Goal: Information Seeking & Learning: Understand process/instructions

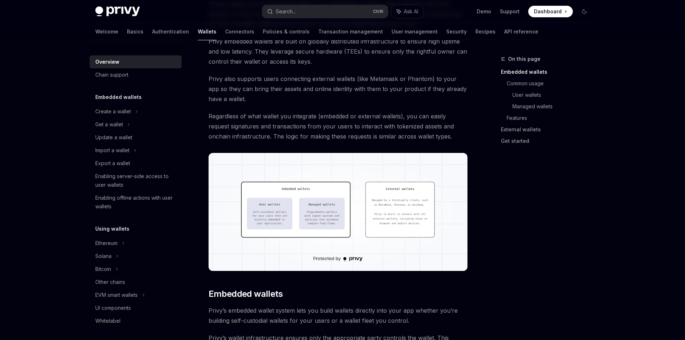
scroll to position [180, 0]
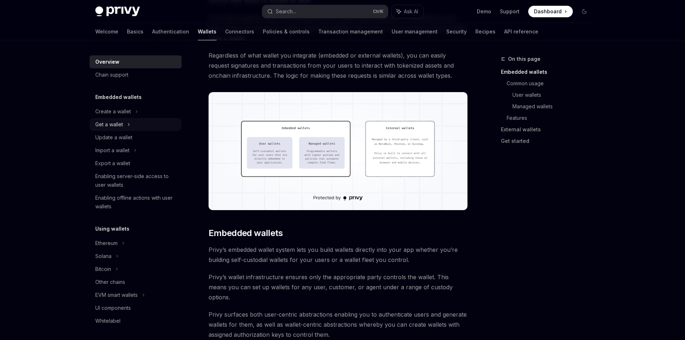
click at [128, 126] on icon at bounding box center [128, 124] width 3 height 9
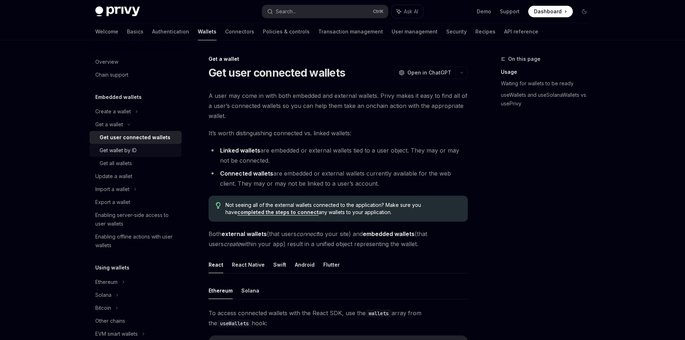
click at [130, 152] on div "Get wallet by ID" at bounding box center [118, 150] width 37 height 9
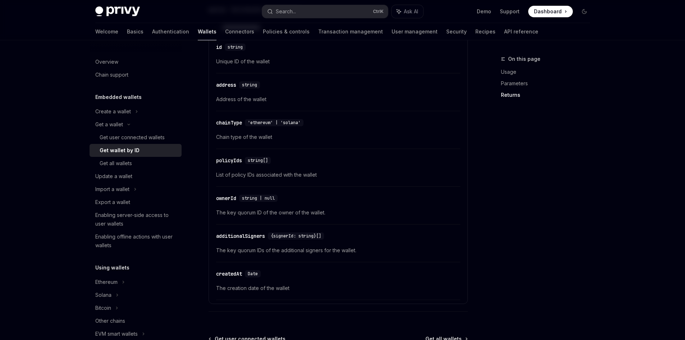
scroll to position [359, 0]
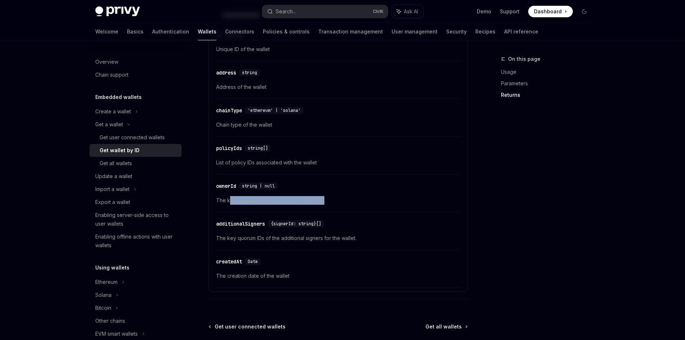
drag, startPoint x: 228, startPoint y: 201, endPoint x: 323, endPoint y: 204, distance: 95.3
click at [323, 204] on span "The key quorum ID of the owner of the wallet." at bounding box center [338, 200] width 244 height 9
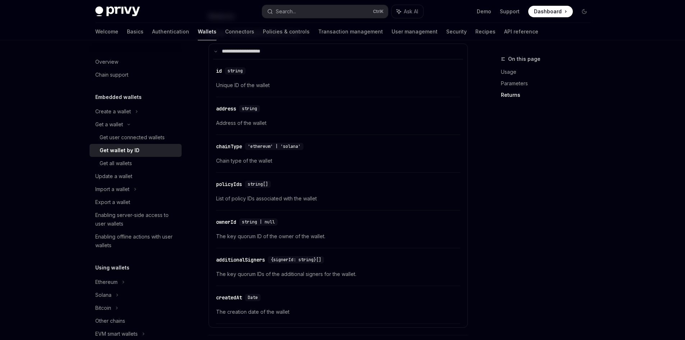
scroll to position [288, 0]
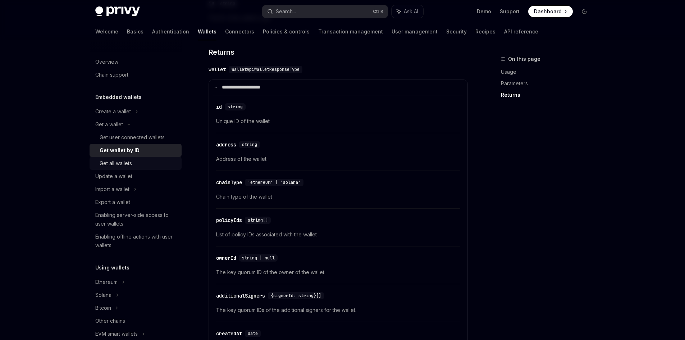
click at [135, 163] on div "Get all wallets" at bounding box center [139, 163] width 78 height 9
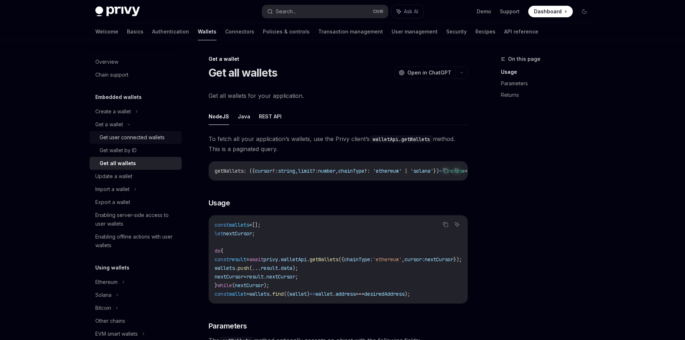
click at [142, 134] on div "Get user connected wallets" at bounding box center [132, 137] width 65 height 9
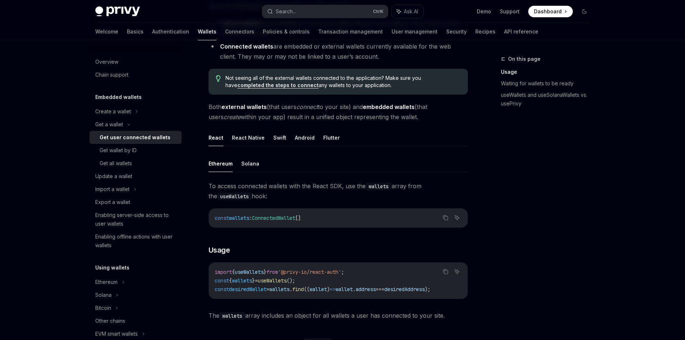
scroll to position [144, 0]
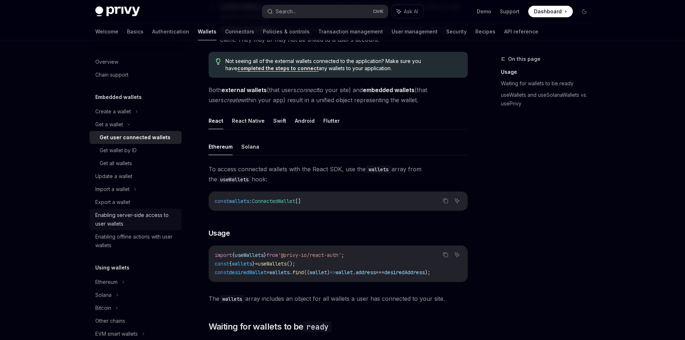
click at [149, 220] on div "Enabling server-side access to user wallets" at bounding box center [136, 219] width 82 height 17
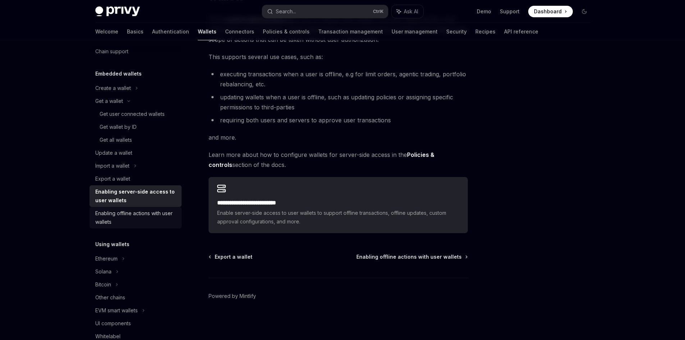
scroll to position [36, 0]
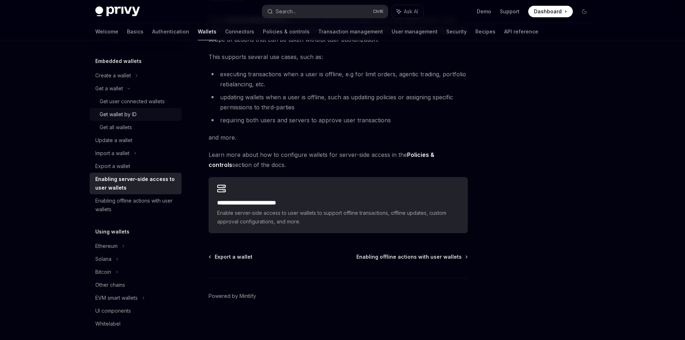
click at [136, 117] on div "Get wallet by ID" at bounding box center [118, 114] width 37 height 9
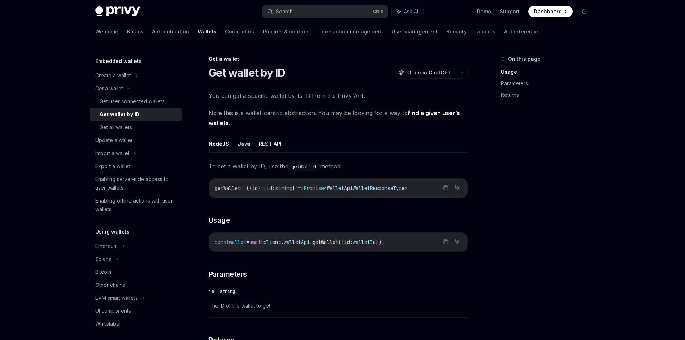
click at [280, 143] on ul "NodeJS Java REST API" at bounding box center [337, 143] width 259 height 17
click at [268, 143] on button "REST API" at bounding box center [270, 143] width 23 height 17
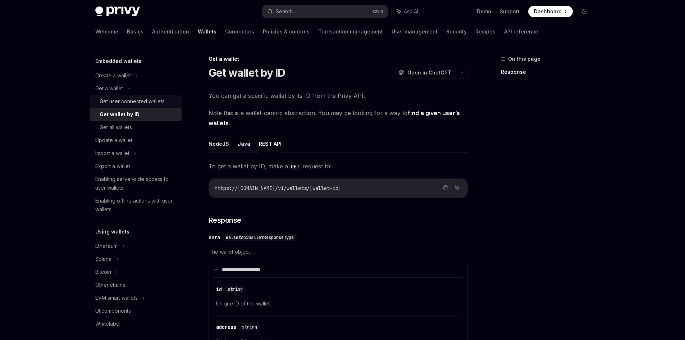
click at [138, 101] on div "Get user connected wallets" at bounding box center [132, 101] width 65 height 9
type textarea "*"
